Goal: Information Seeking & Learning: Learn about a topic

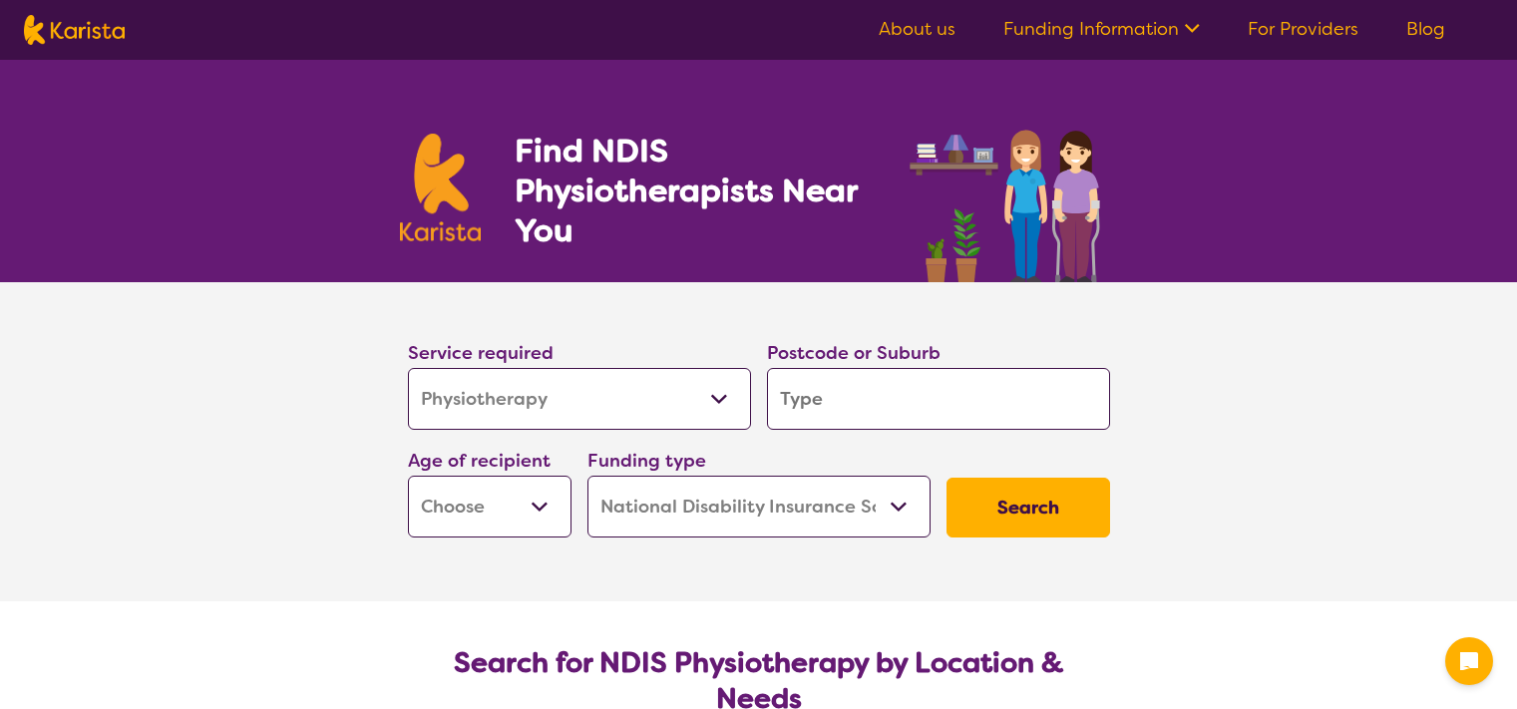
select select "Physiotherapy"
select select "NDIS"
select select "Physiotherapy"
select select "NDIS"
click at [832, 410] on input "search" at bounding box center [938, 399] width 343 height 62
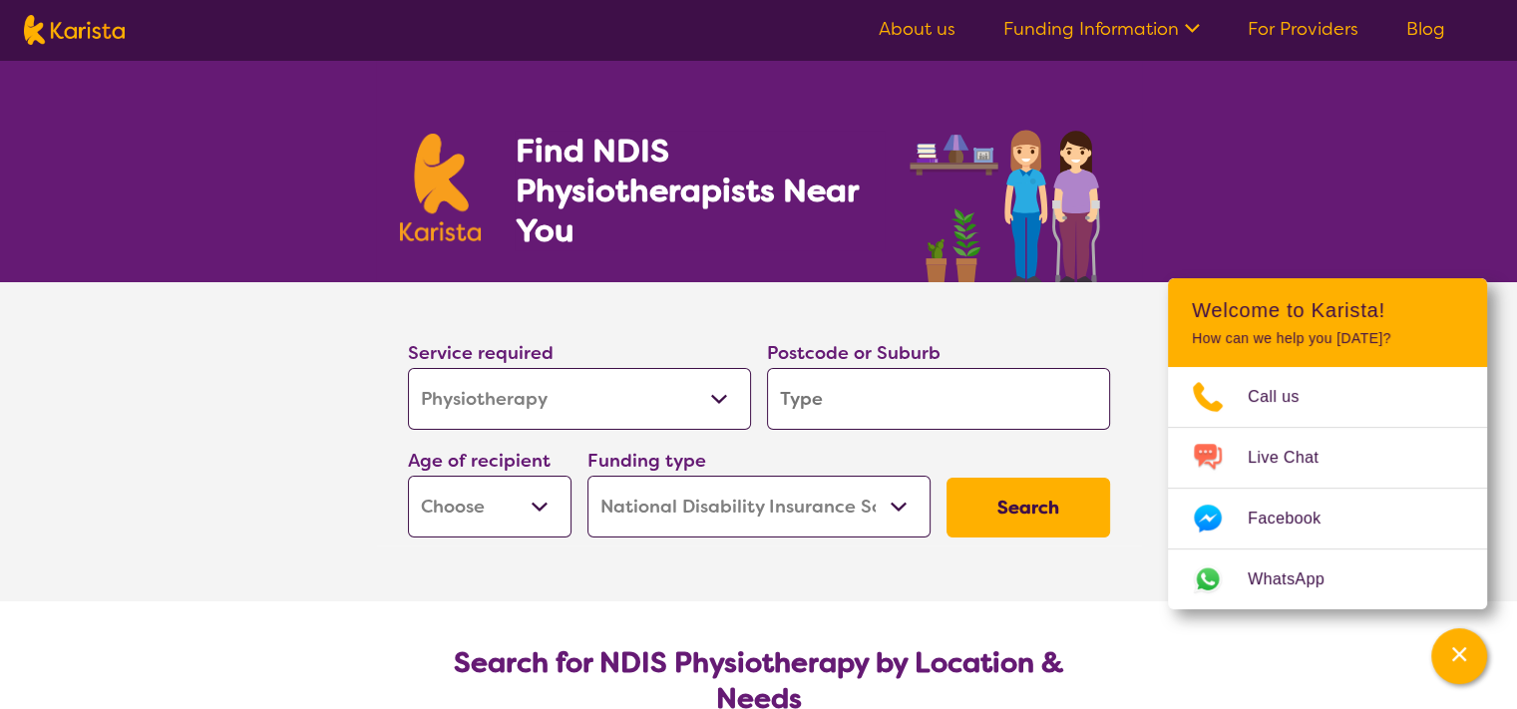
type input "1"
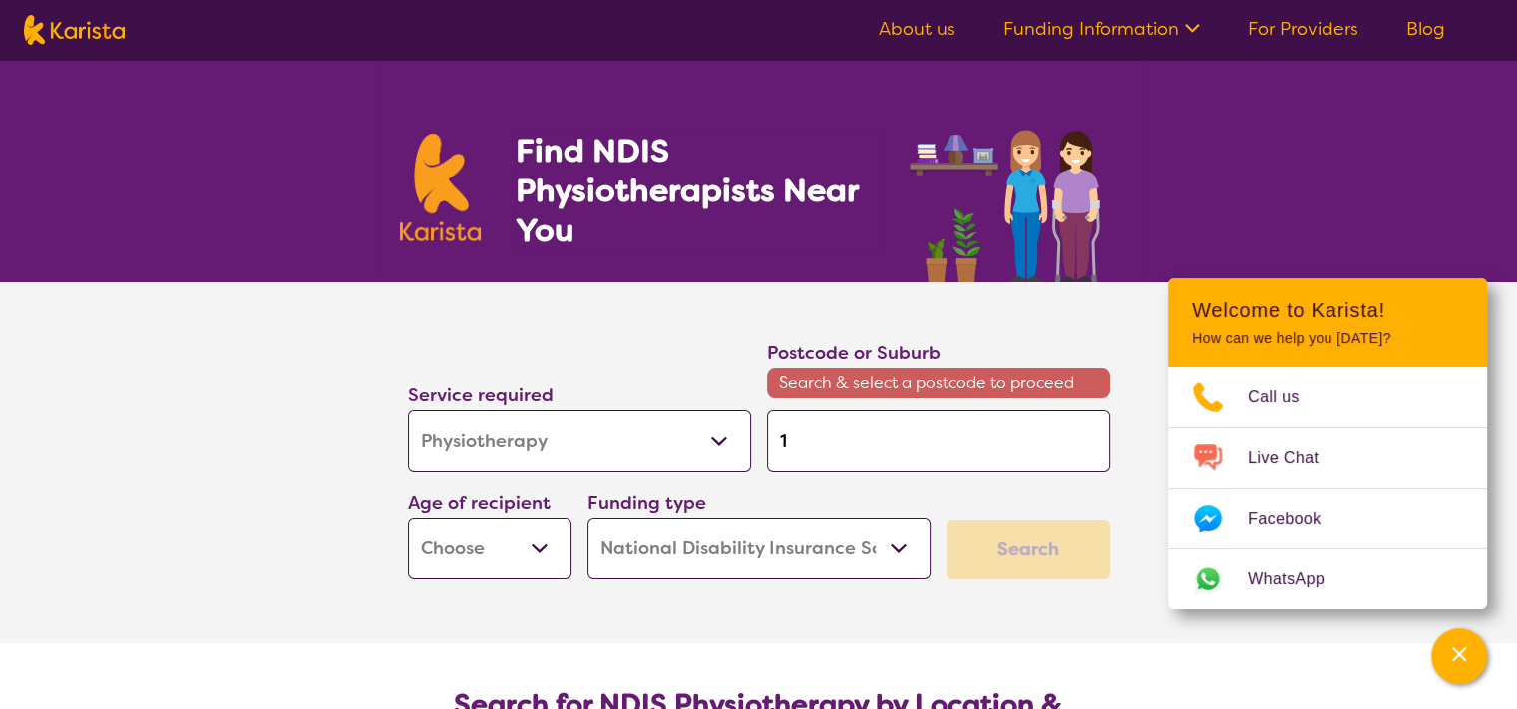
type input "16"
type input "1"
type input "2"
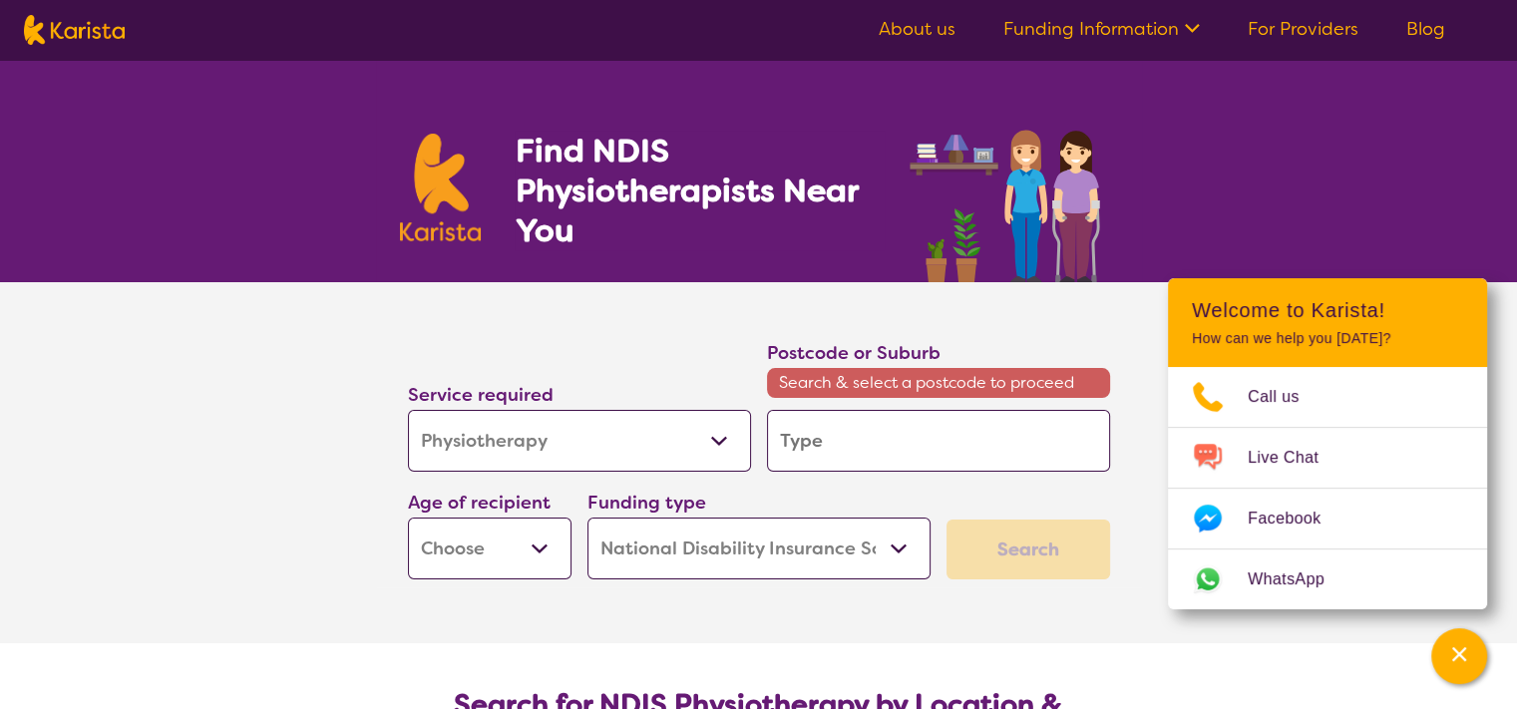
type input "2"
type input "20"
type input "201"
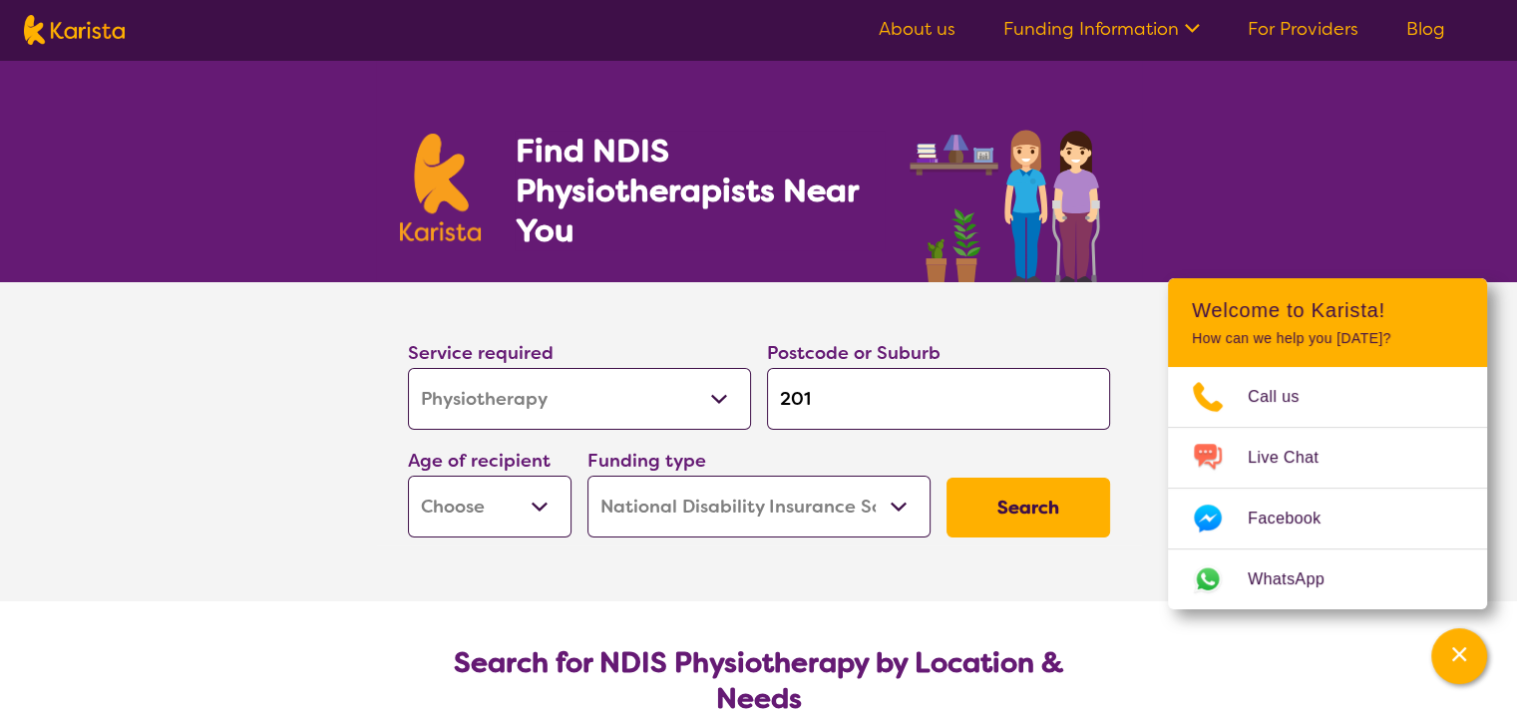
type input "2016"
click at [821, 449] on em "[PERSON_NAME]" at bounding box center [849, 454] width 136 height 21
click at [473, 508] on select "Early Childhood - 0 to 9 Child - 10 to 11 Adolescent - 12 to 17 Adult - 18 to 6…" at bounding box center [490, 507] width 164 height 62
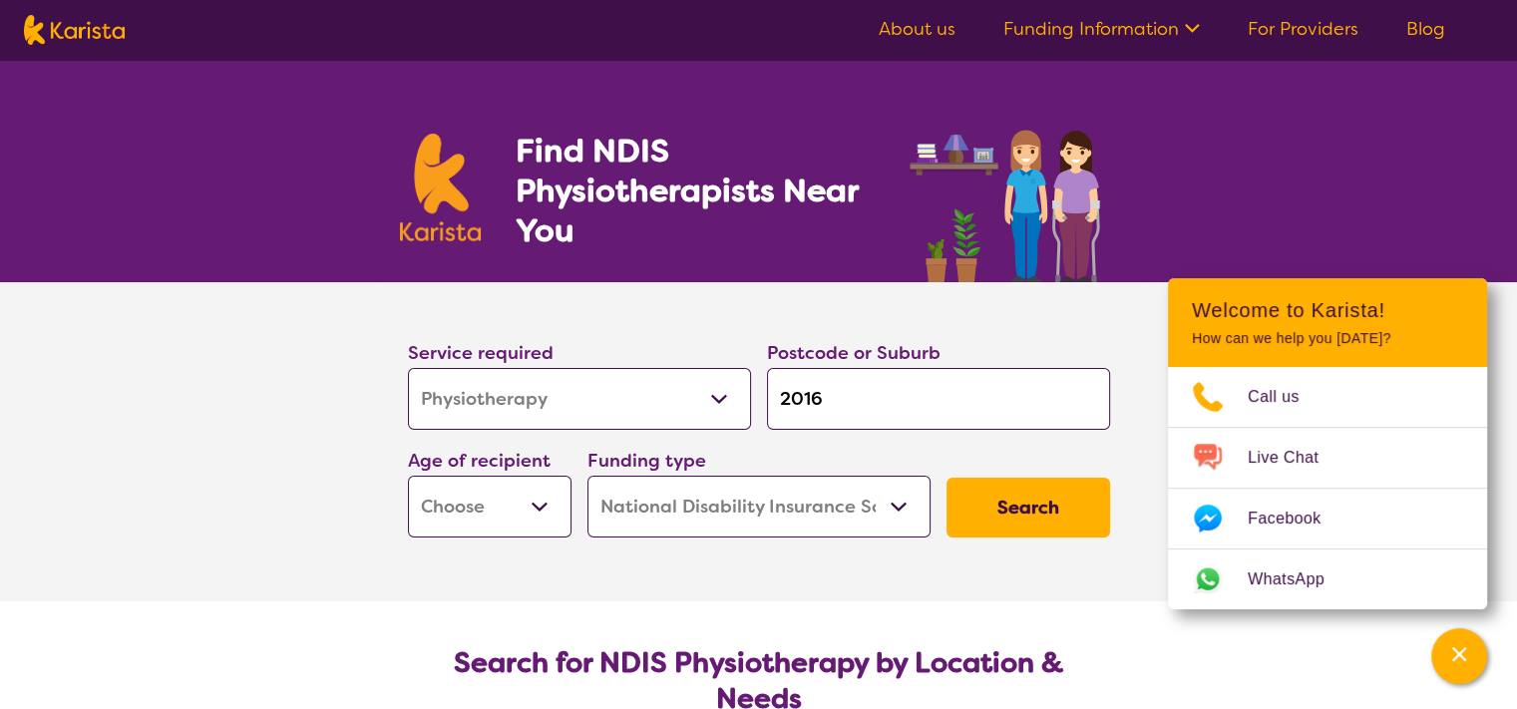
select select "AD"
click at [408, 476] on select "Early Childhood - 0 to 9 Child - 10 to 11 Adolescent - 12 to 17 Adult - 18 to 6…" at bounding box center [490, 507] width 164 height 62
select select "AD"
click at [987, 494] on button "Search" at bounding box center [1028, 508] width 164 height 60
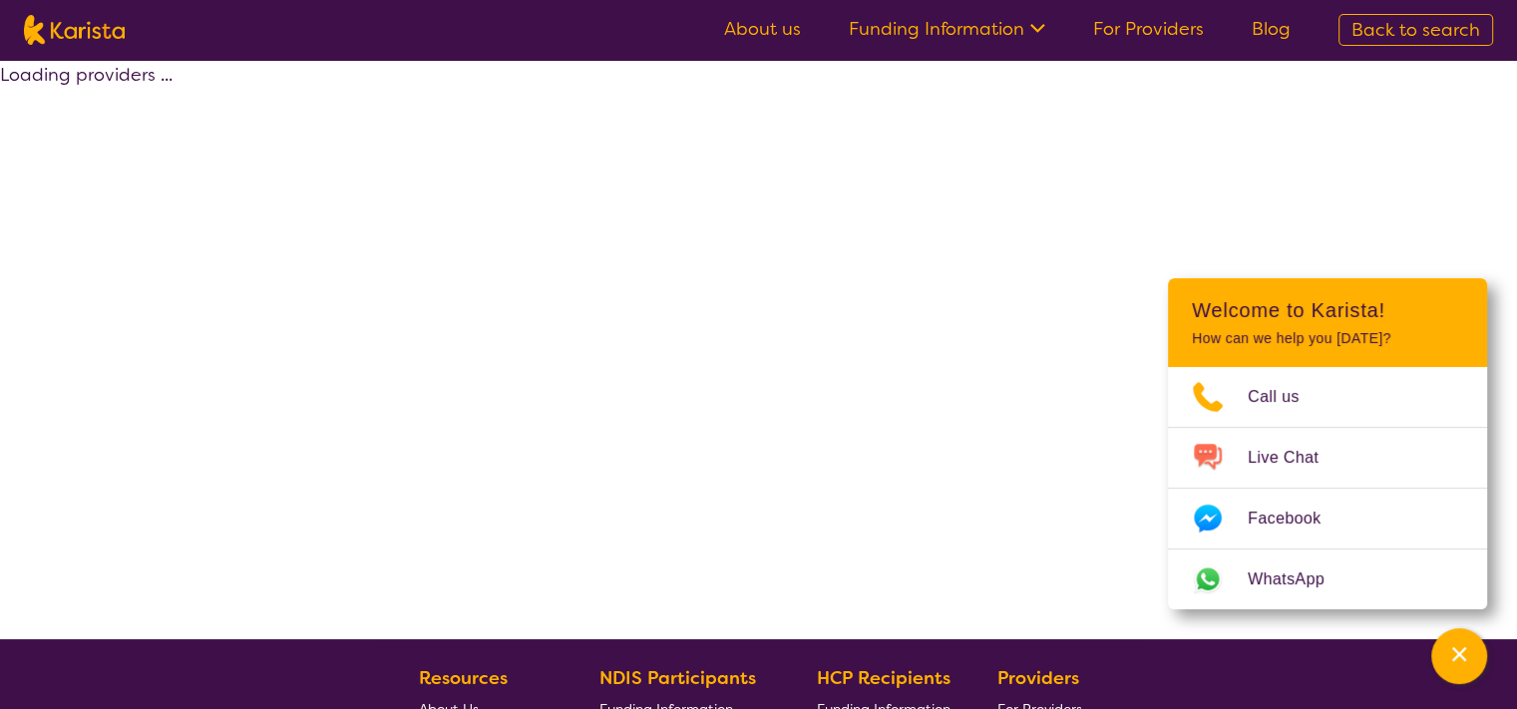
select select "by_score"
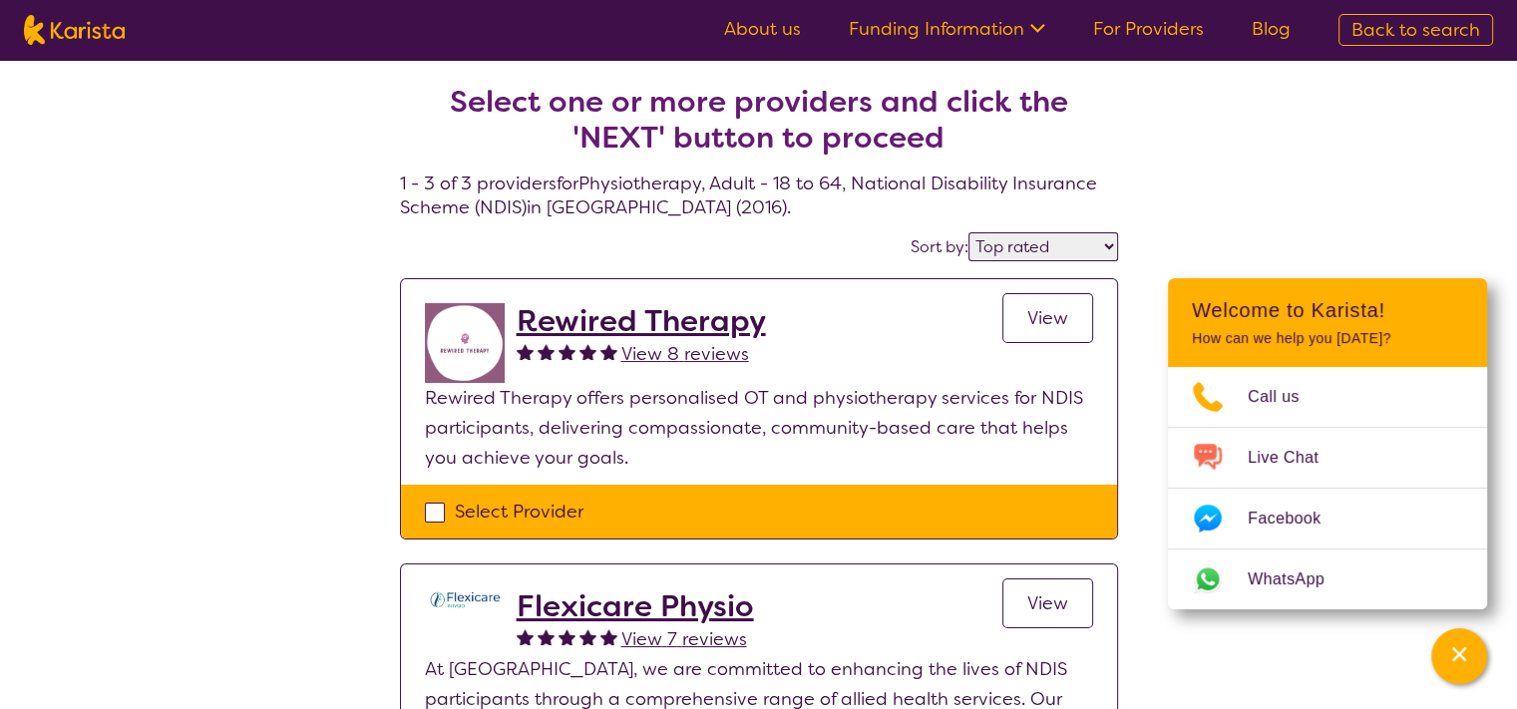
click at [1420, 35] on span "Back to search" at bounding box center [1415, 30] width 129 height 24
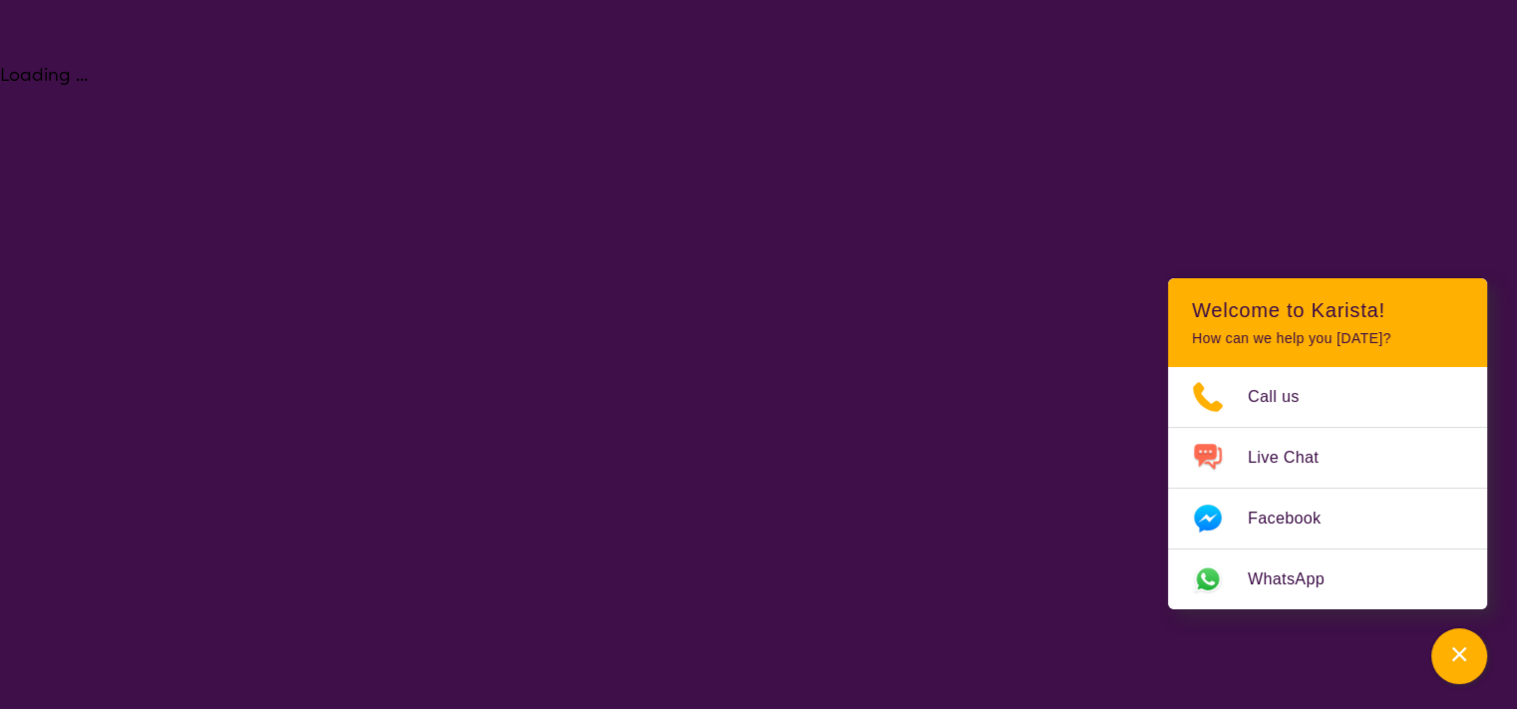
select select "Physiotherapy"
select select "AD"
select select "NDIS"
select select "Physiotherapy"
select select "AD"
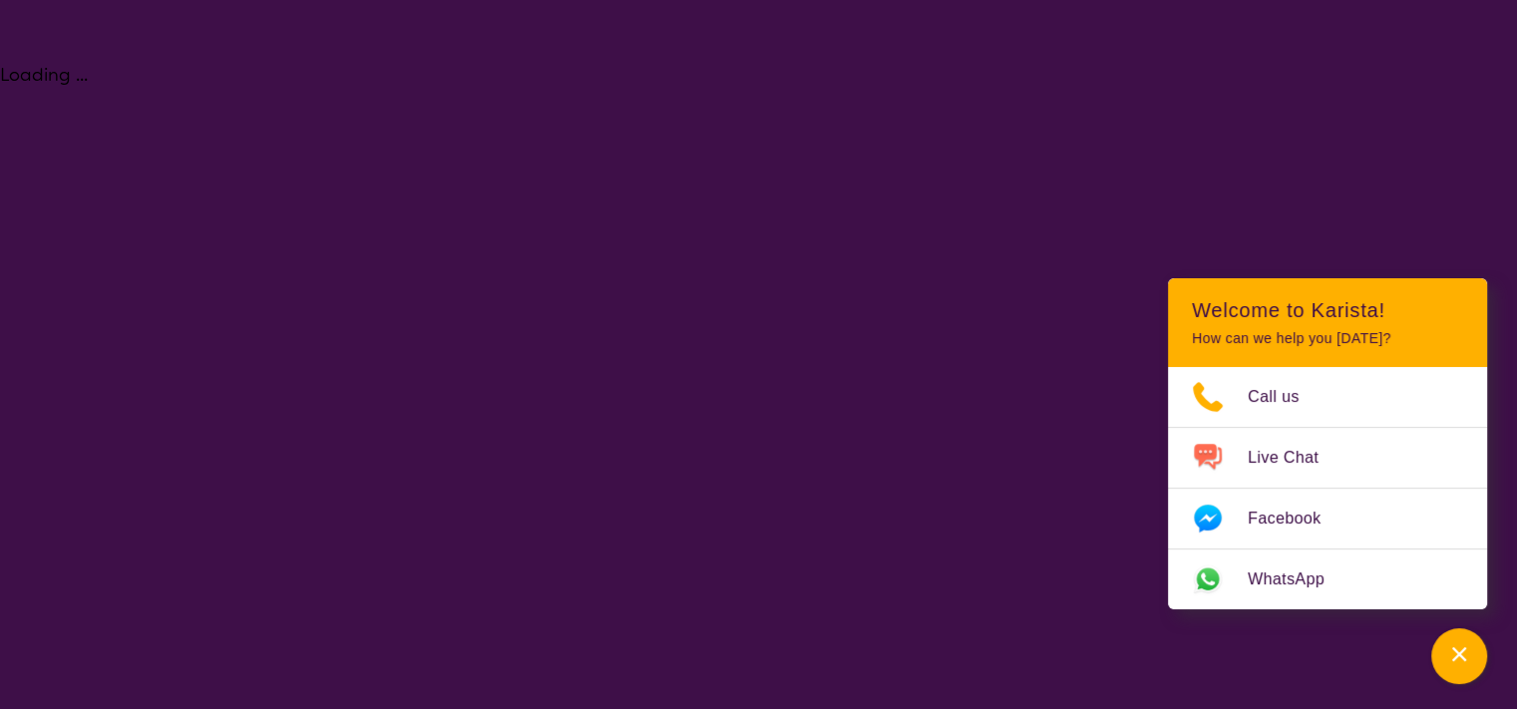
select select "NDIS"
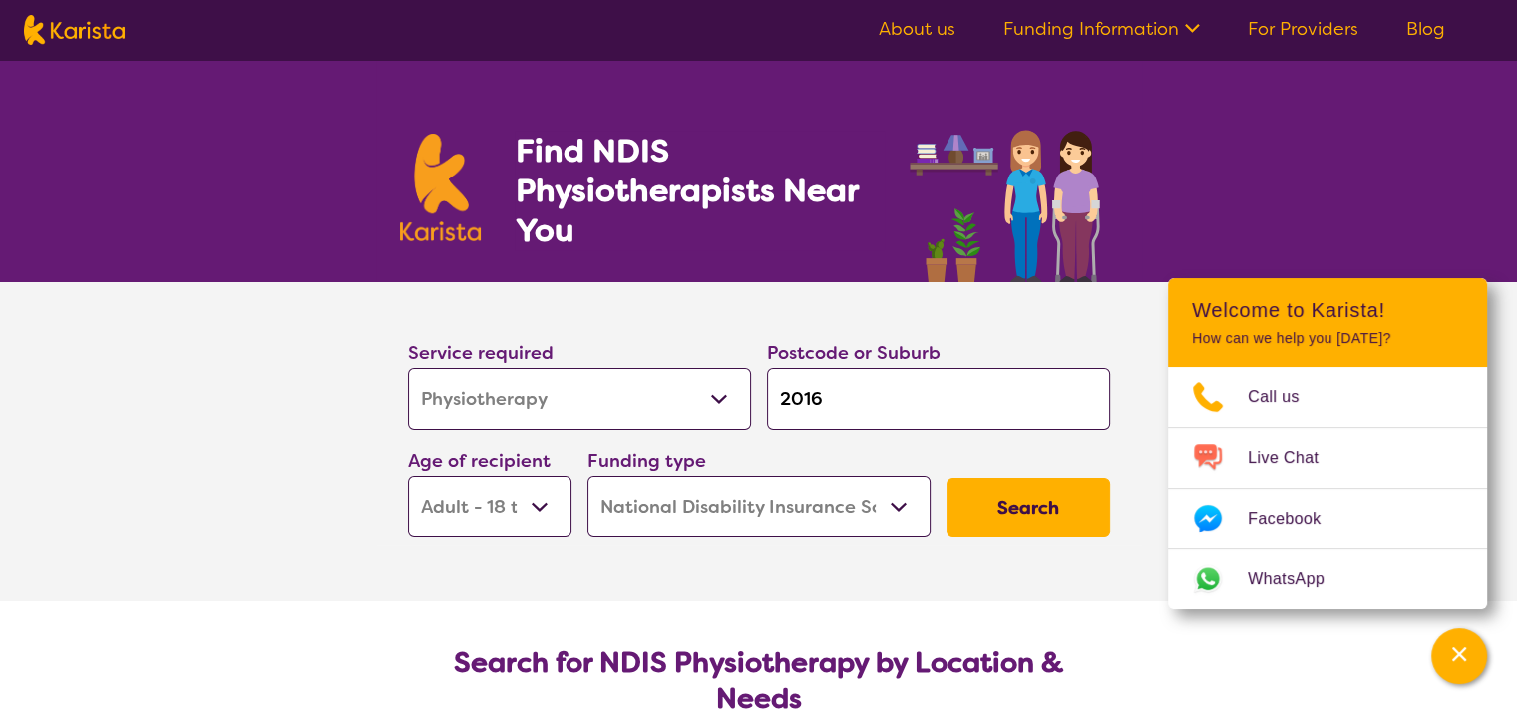
click at [847, 407] on input "2016" at bounding box center [938, 399] width 343 height 62
type input "201"
type input "2017"
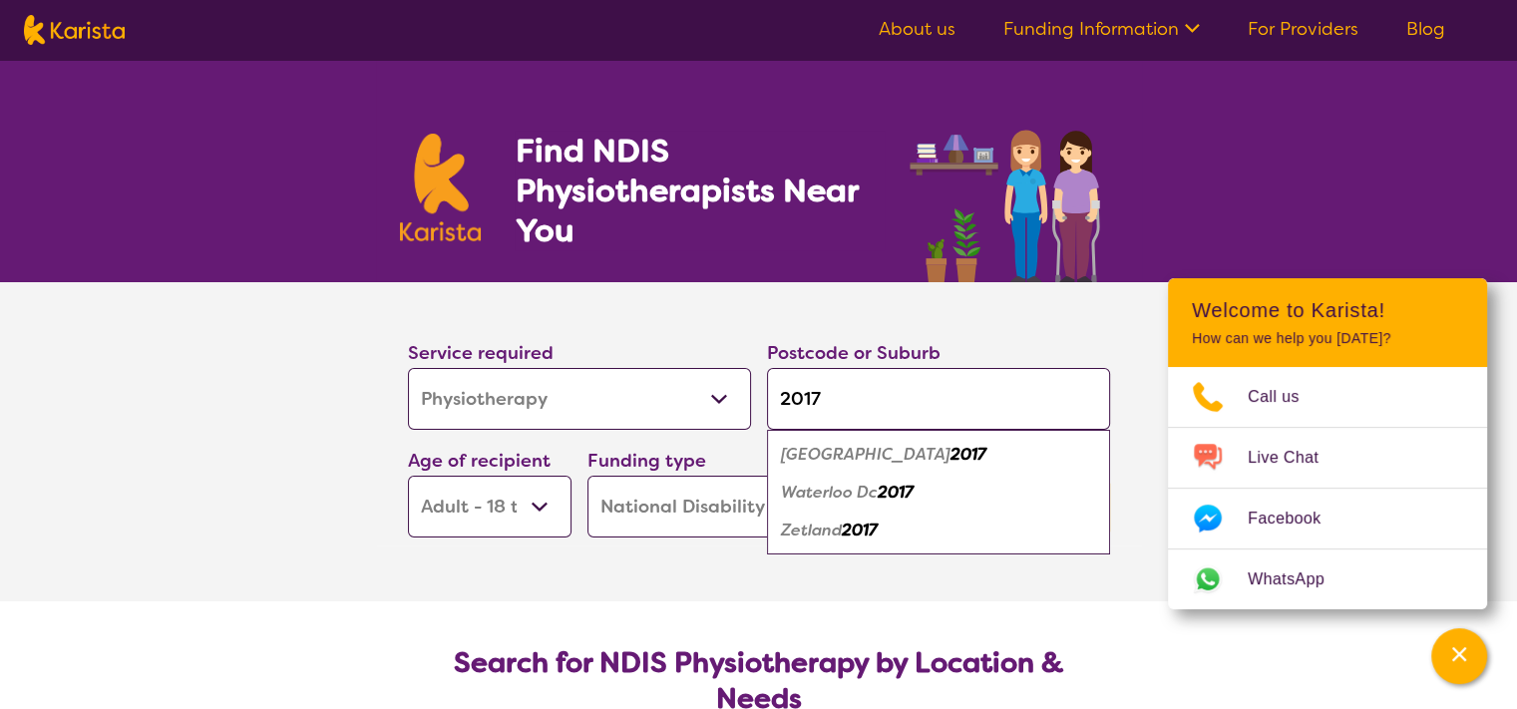
type input "2017"
click at [659, 571] on section "Service required Allied Health Assistant Assessment ([MEDICAL_DATA] or [MEDICAL…" at bounding box center [759, 441] width 798 height 319
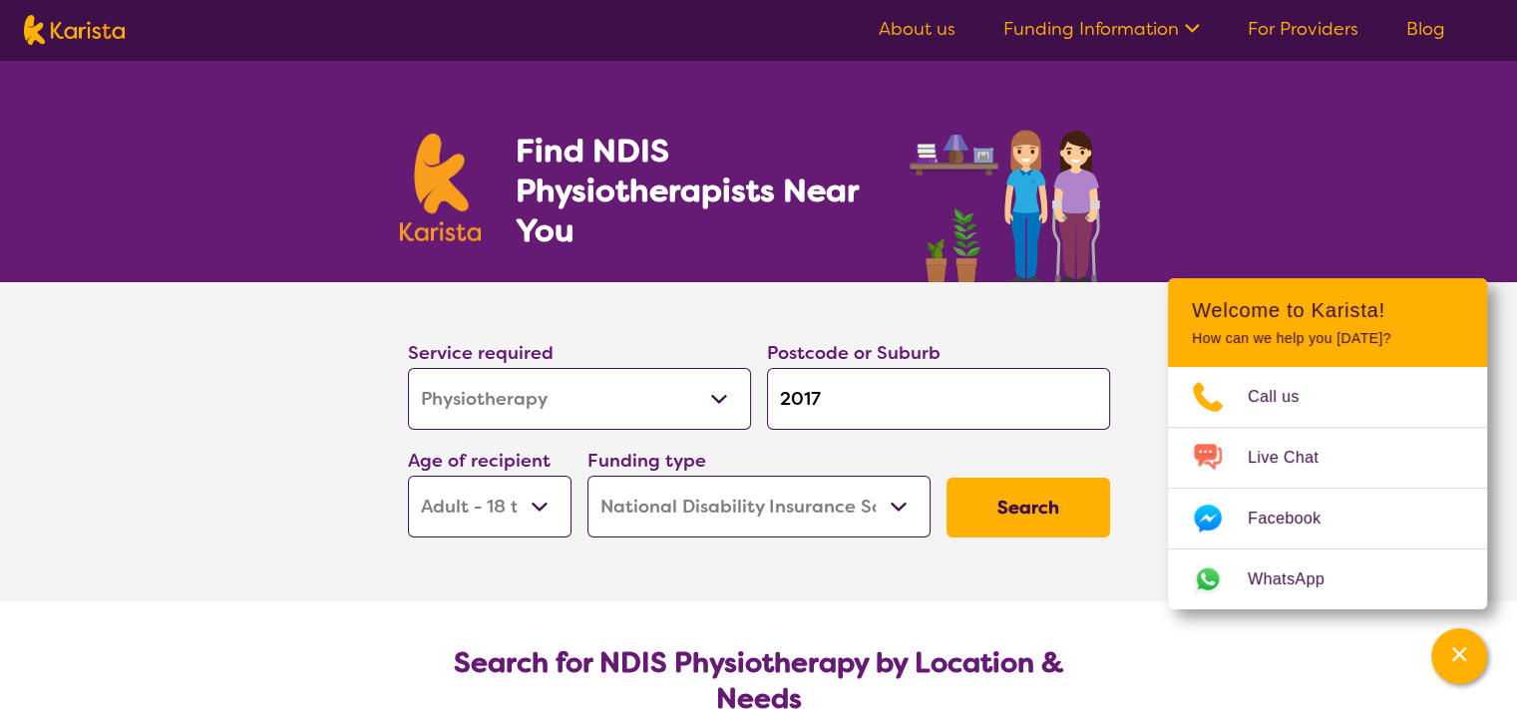
click at [1052, 512] on button "Search" at bounding box center [1028, 508] width 164 height 60
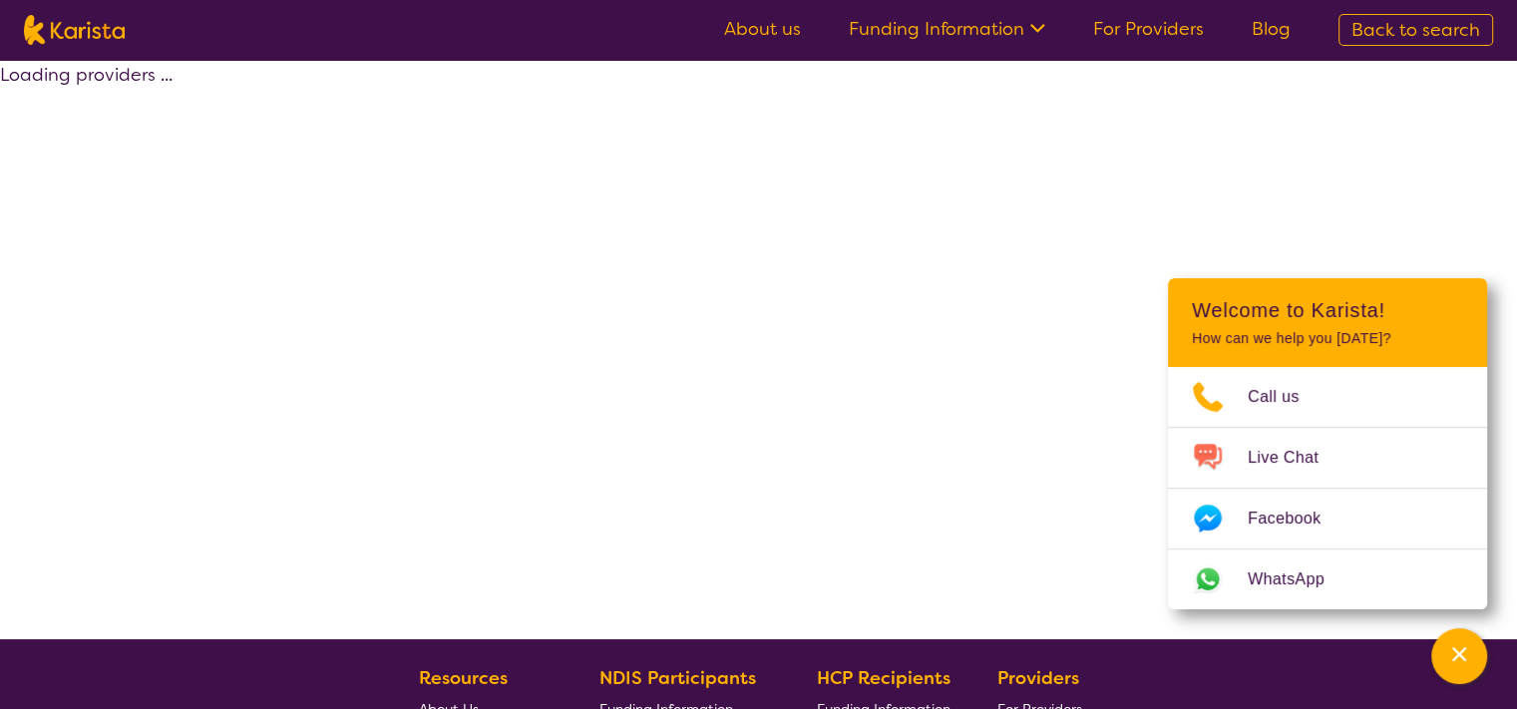
select select "by_score"
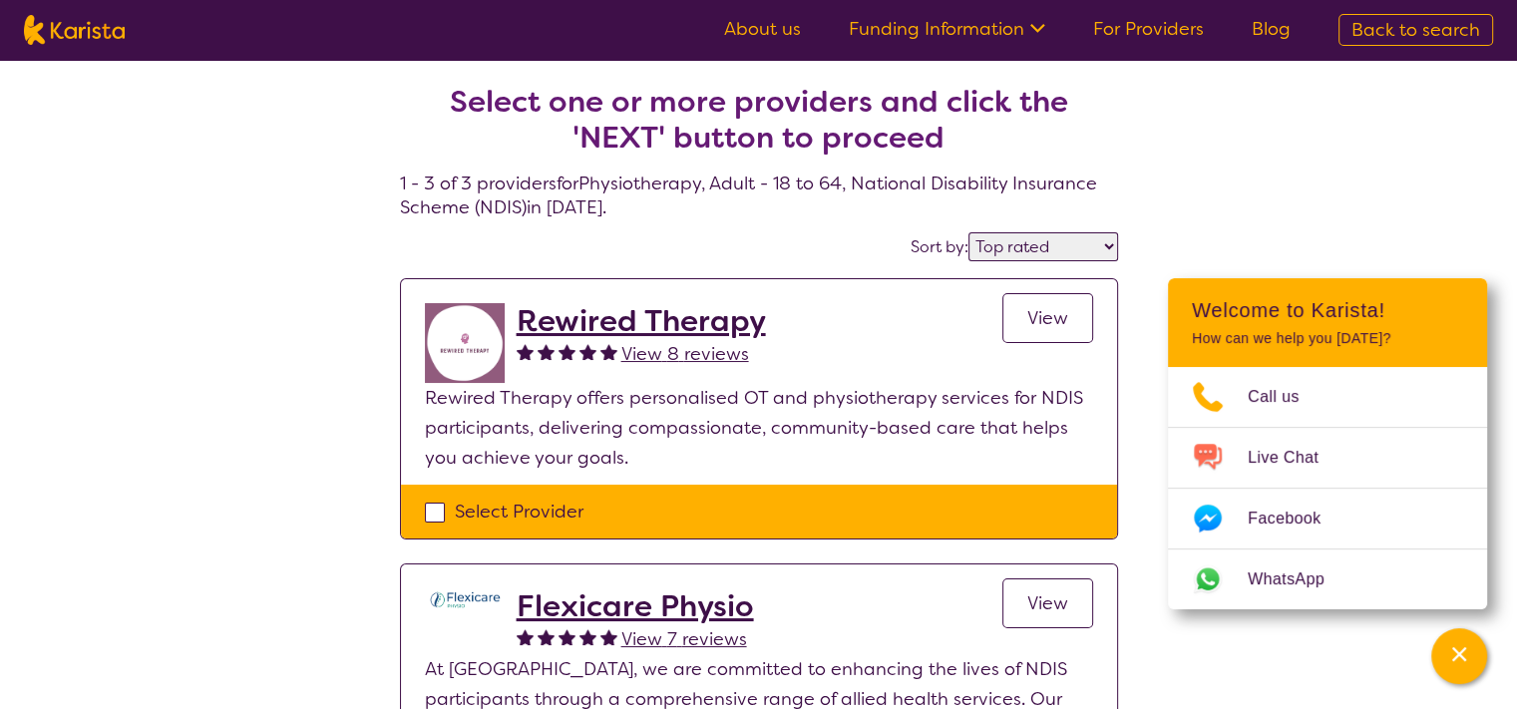
select select "Physiotherapy"
select select "AD"
select select "NDIS"
select select "Physiotherapy"
select select "AD"
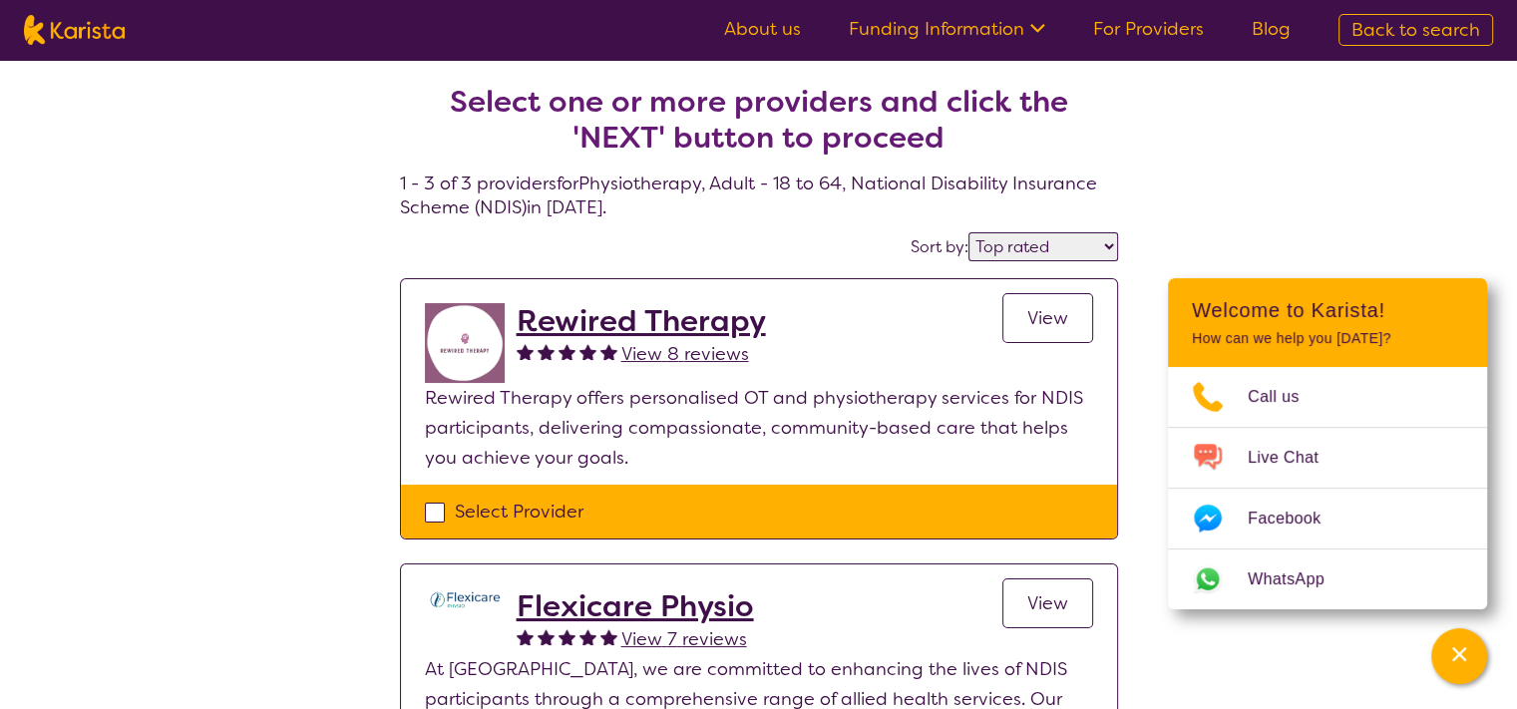
select select "NDIS"
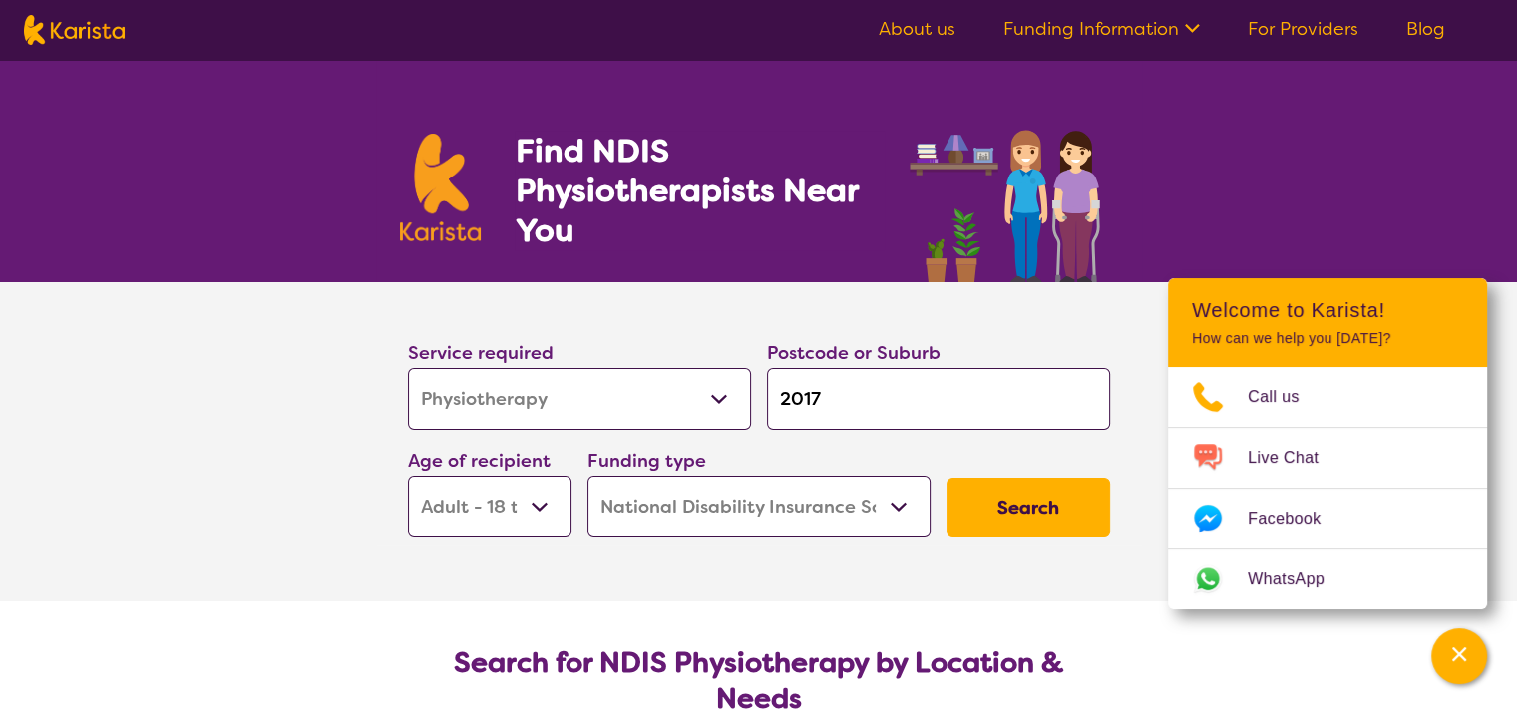
select select "by_score"
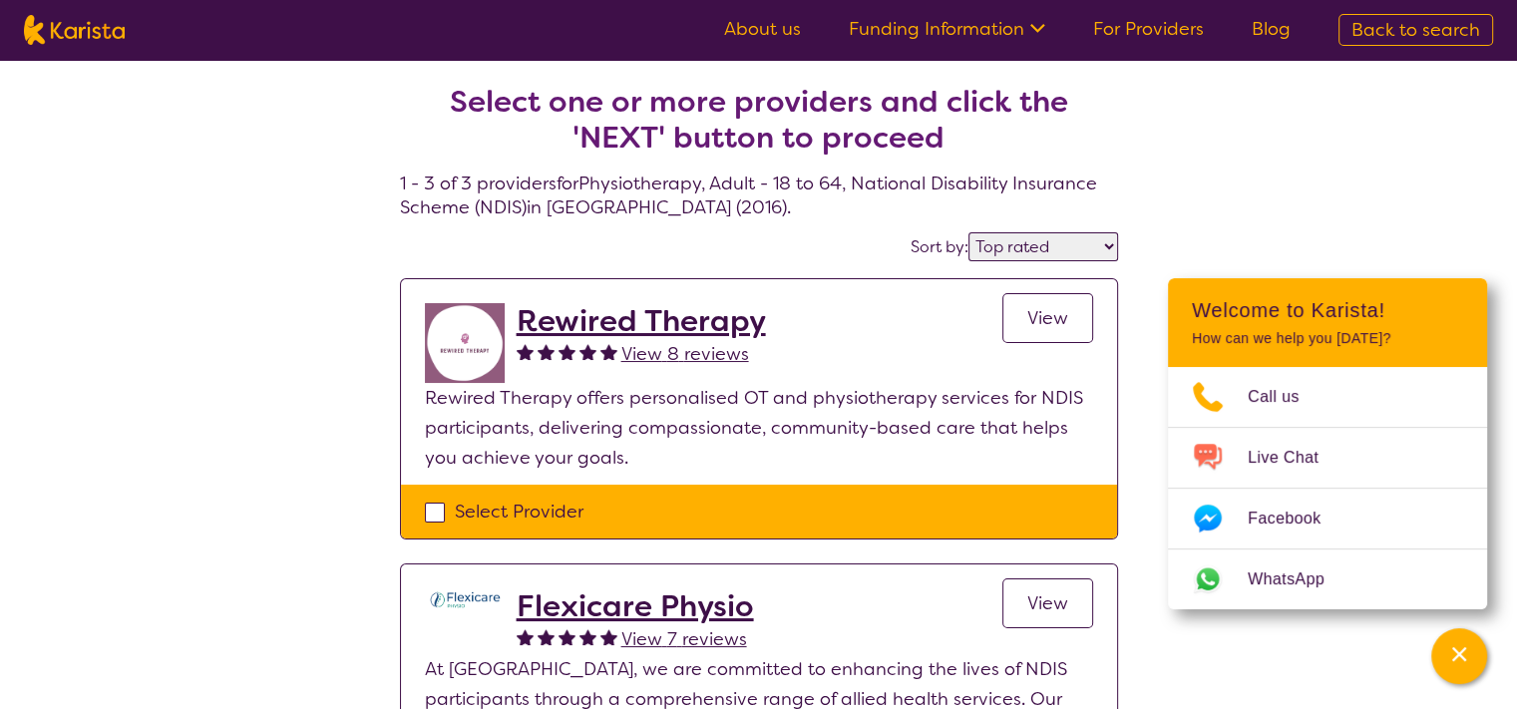
select select "Physiotherapy"
select select "AD"
select select "NDIS"
select select "Physiotherapy"
select select "AD"
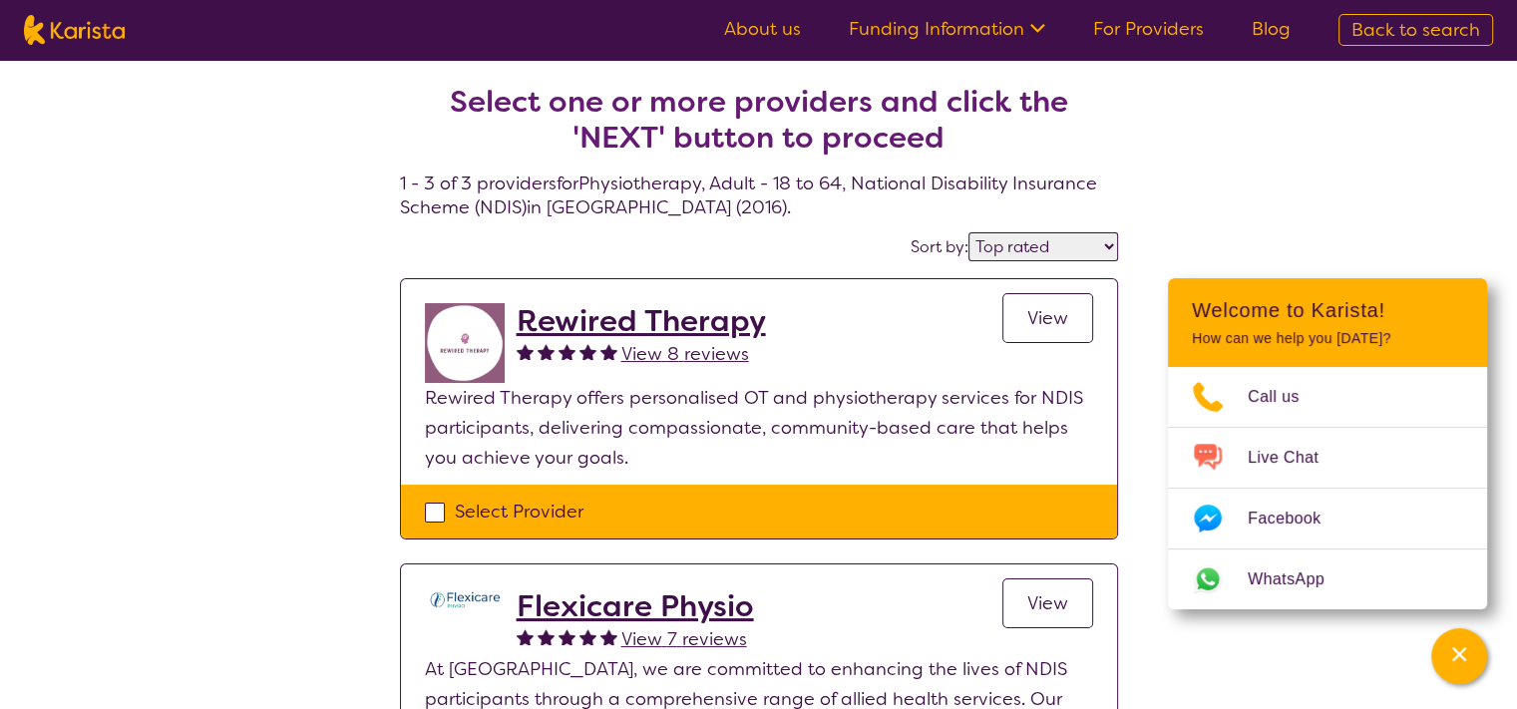
select select "NDIS"
